Goal: Task Accomplishment & Management: Complete application form

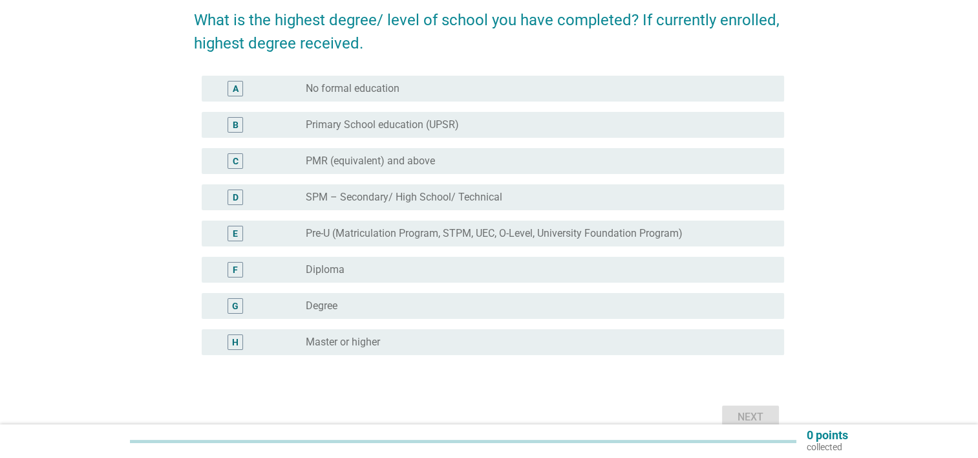
scroll to position [129, 0]
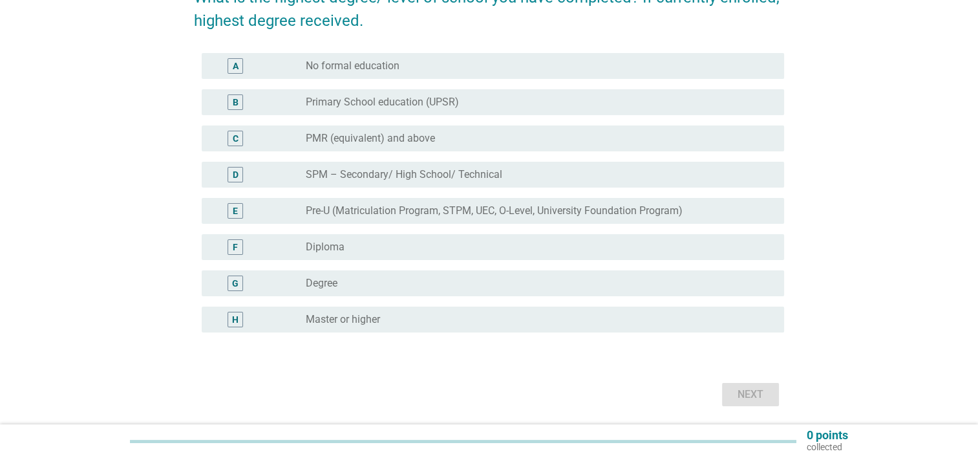
click at [388, 284] on div "radio_button_unchecked Degree" at bounding box center [535, 283] width 458 height 13
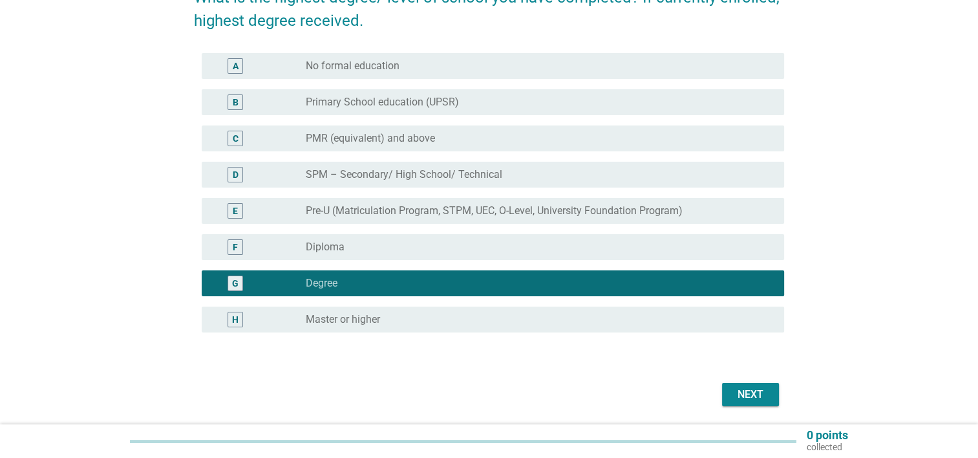
click at [757, 406] on div "Next" at bounding box center [489, 394] width 590 height 31
click at [756, 401] on div "Next" at bounding box center [750, 395] width 36 height 16
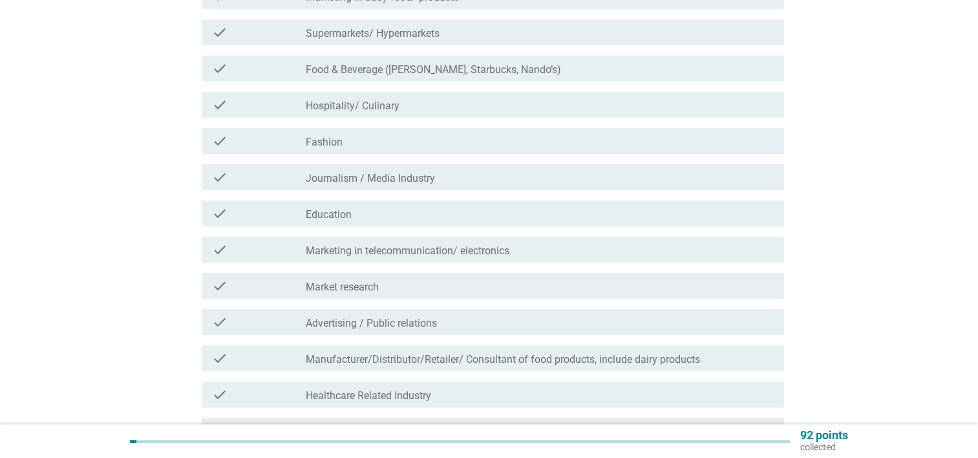
scroll to position [334, 0]
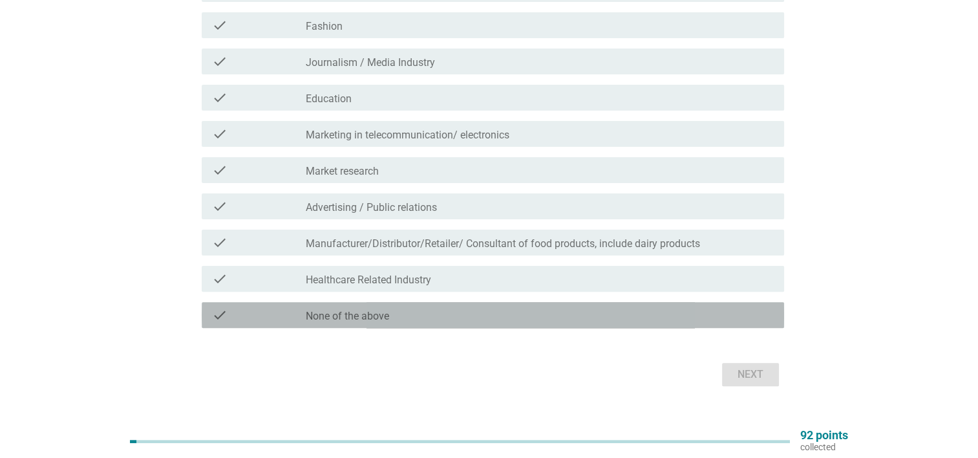
click at [365, 307] on div "check_box_outline_blank None of the above" at bounding box center [540, 315] width 468 height 16
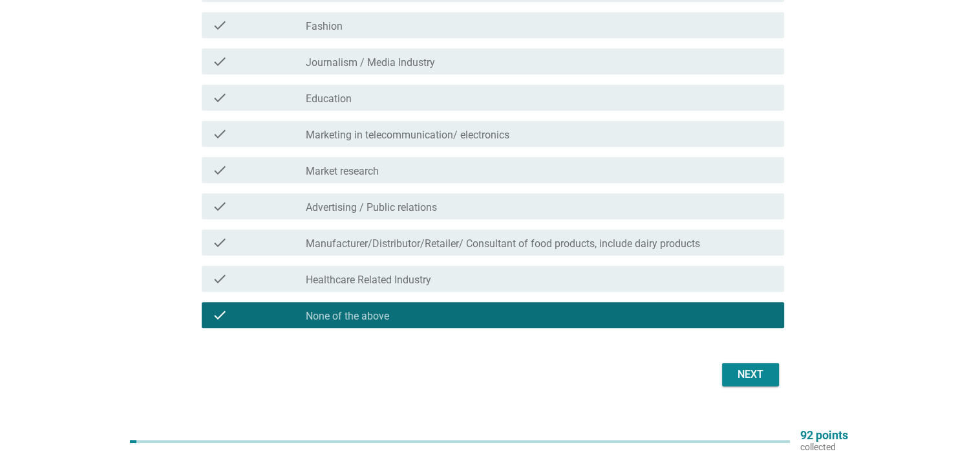
click at [756, 362] on div "Next" at bounding box center [489, 374] width 590 height 31
click at [756, 366] on div "Next" at bounding box center [750, 374] width 36 height 16
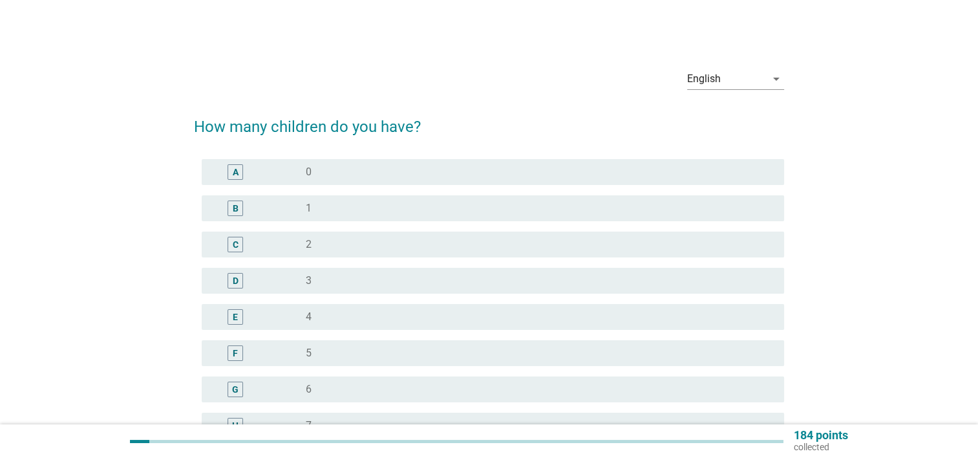
click at [347, 180] on div "A radio_button_unchecked 0" at bounding box center [493, 172] width 582 height 26
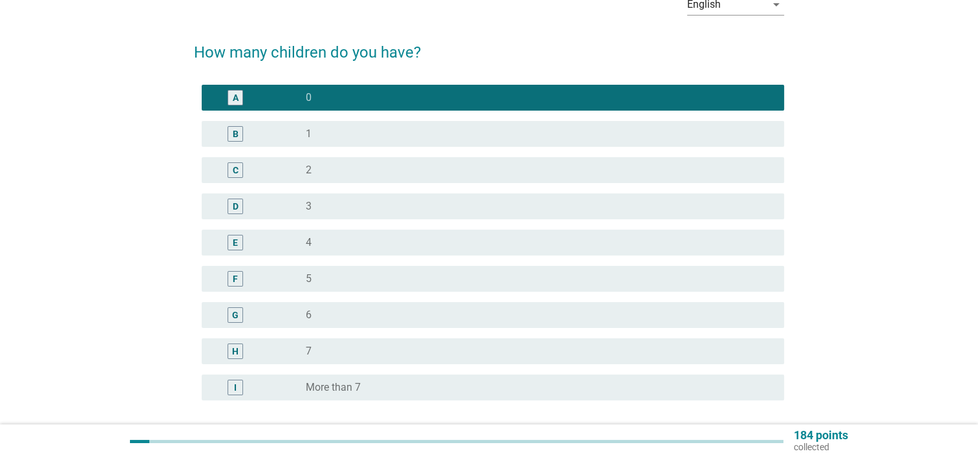
scroll to position [129, 0]
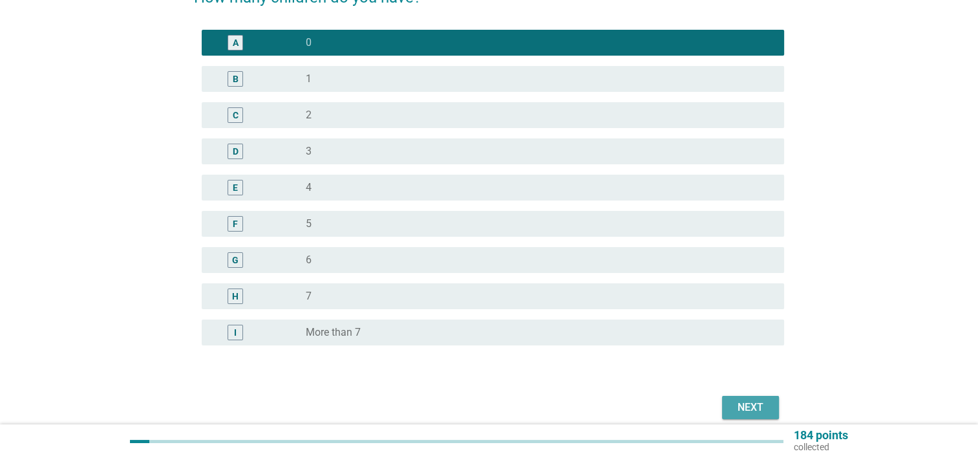
click at [772, 416] on button "Next" at bounding box center [750, 407] width 57 height 23
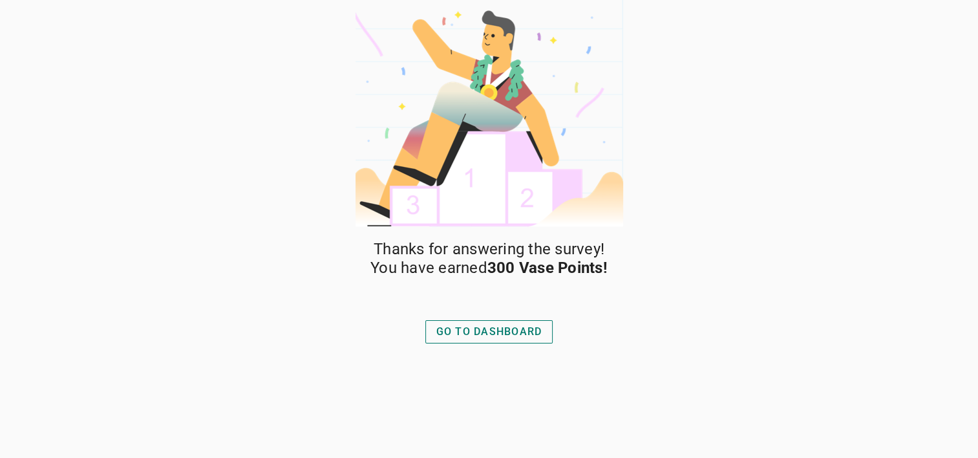
click at [540, 334] on div "GO TO DASHBOARD" at bounding box center [489, 332] width 106 height 16
